Goal: Information Seeking & Learning: Understand process/instructions

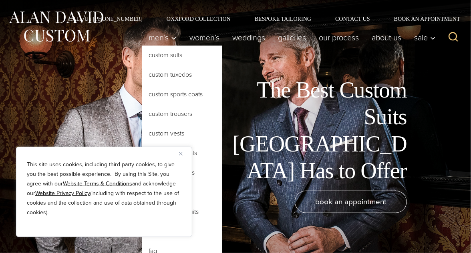
click at [165, 54] on link "Custom Suits" at bounding box center [182, 55] width 80 height 19
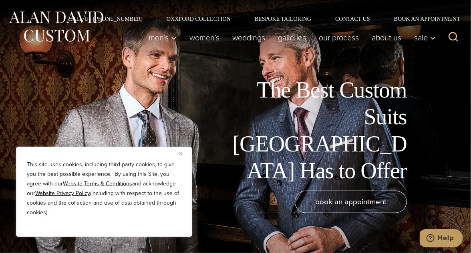
drag, startPoint x: 182, startPoint y: 153, endPoint x: 188, endPoint y: 144, distance: 11.2
click at [182, 153] on img "Close" at bounding box center [181, 154] width 4 height 4
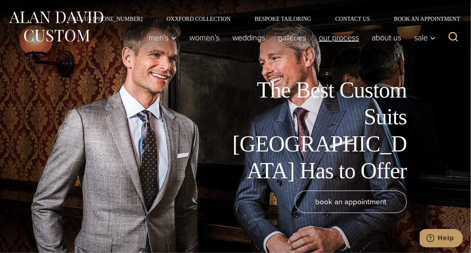
click at [336, 40] on link "Our Process" at bounding box center [338, 38] width 53 height 16
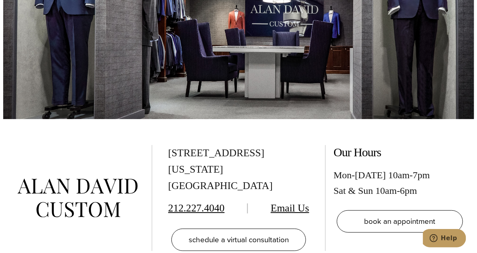
scroll to position [2081, 0]
